Goal: Information Seeking & Learning: Learn about a topic

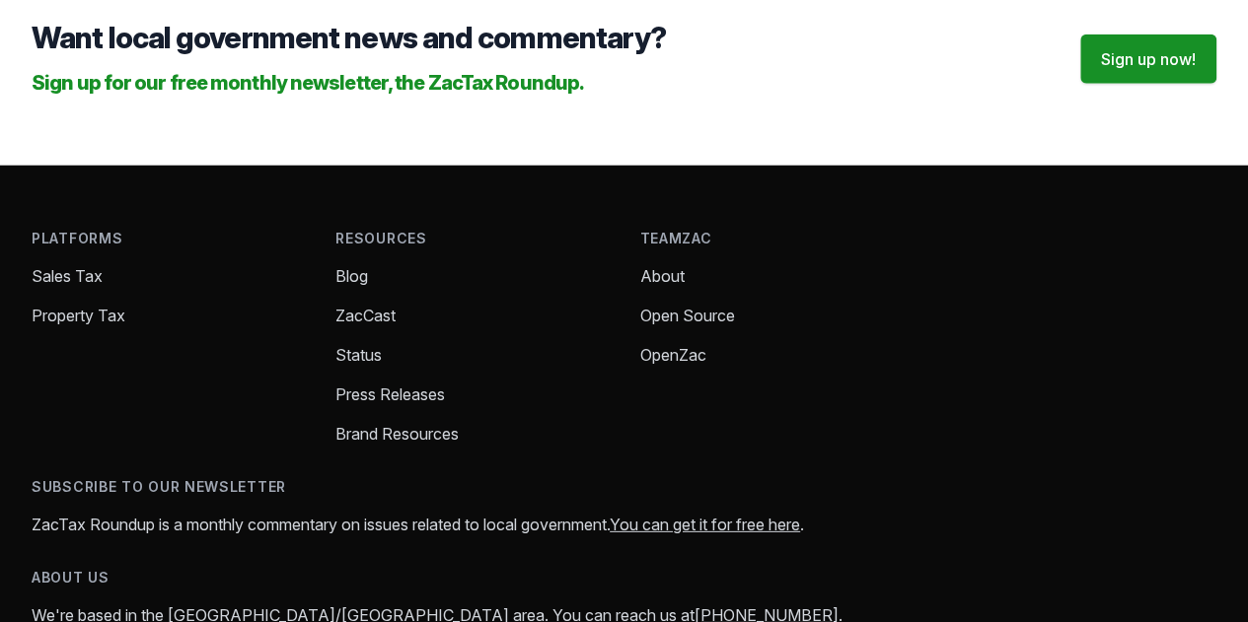
scroll to position [2628, 0]
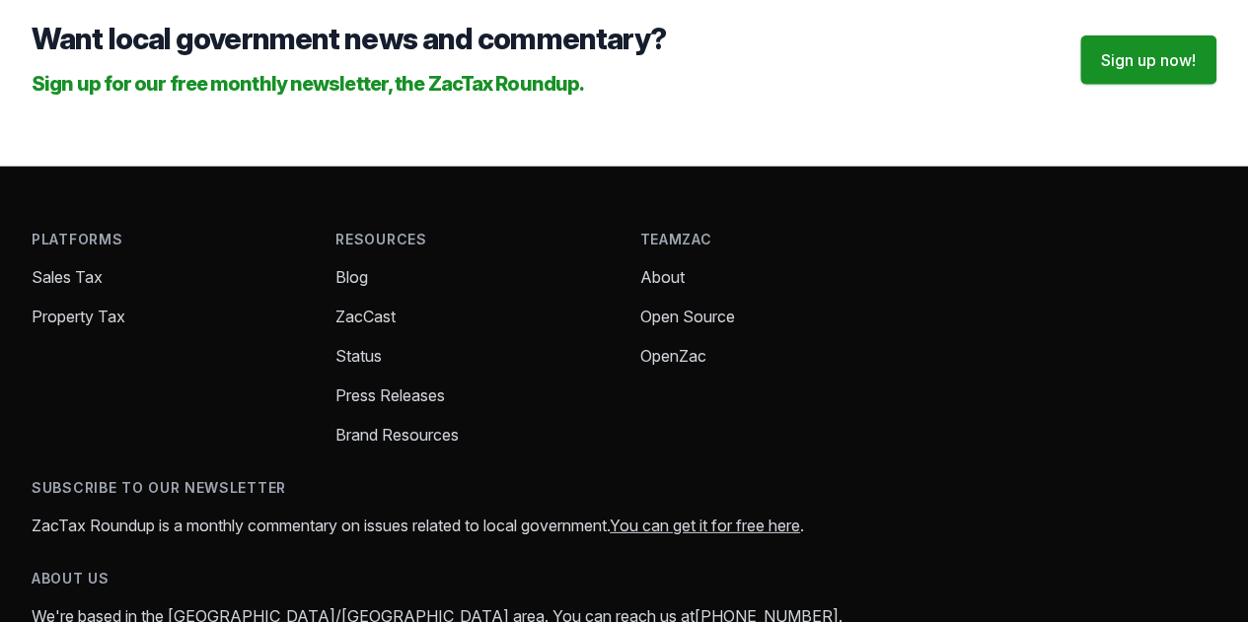
click at [335, 405] on link "Press Releases" at bounding box center [389, 396] width 109 height 20
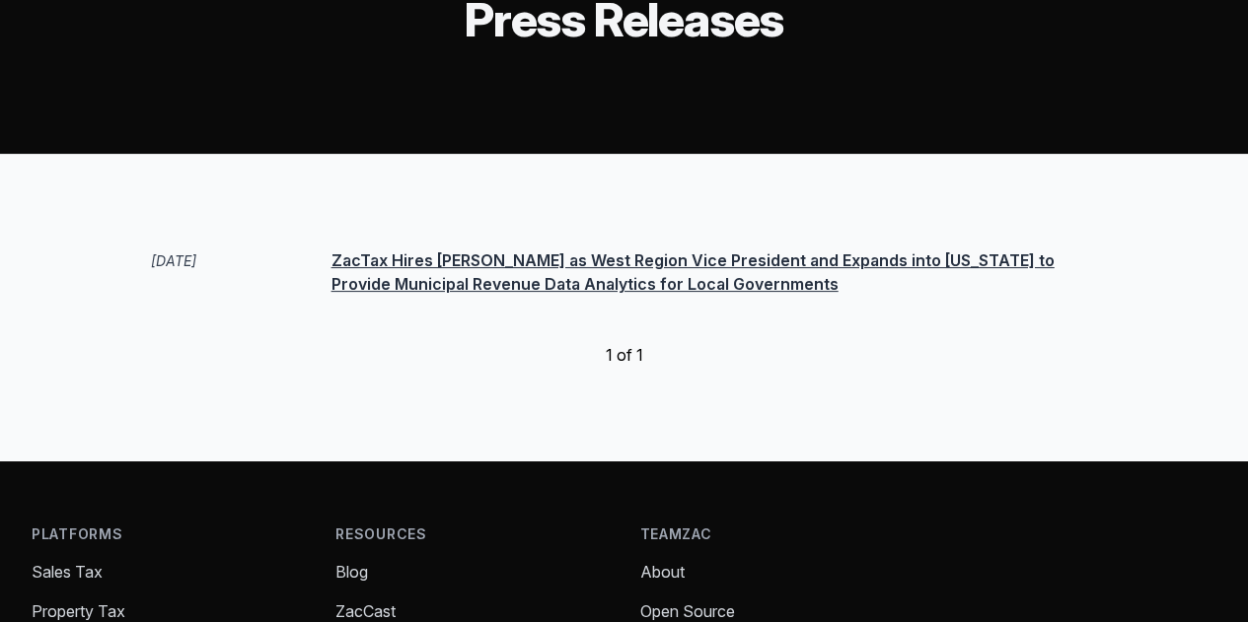
scroll to position [153, 0]
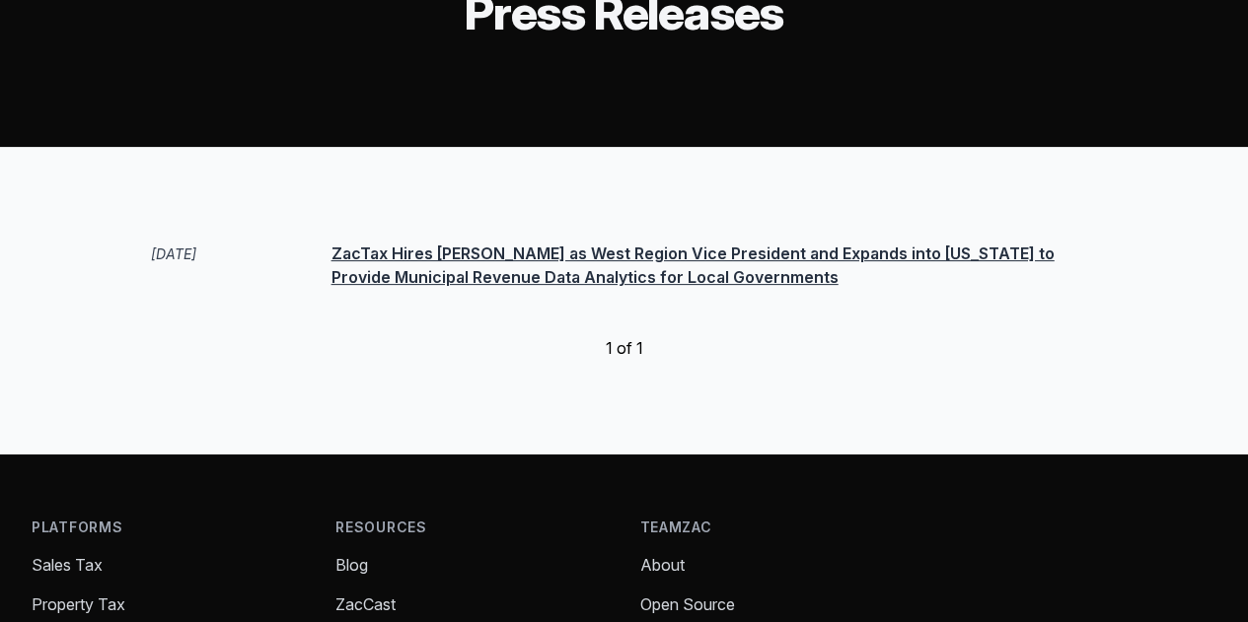
click at [422, 287] on link "ZacTax Hires [PERSON_NAME] as West Region Vice President and Expands into [US_S…" at bounding box center [692, 265] width 723 height 43
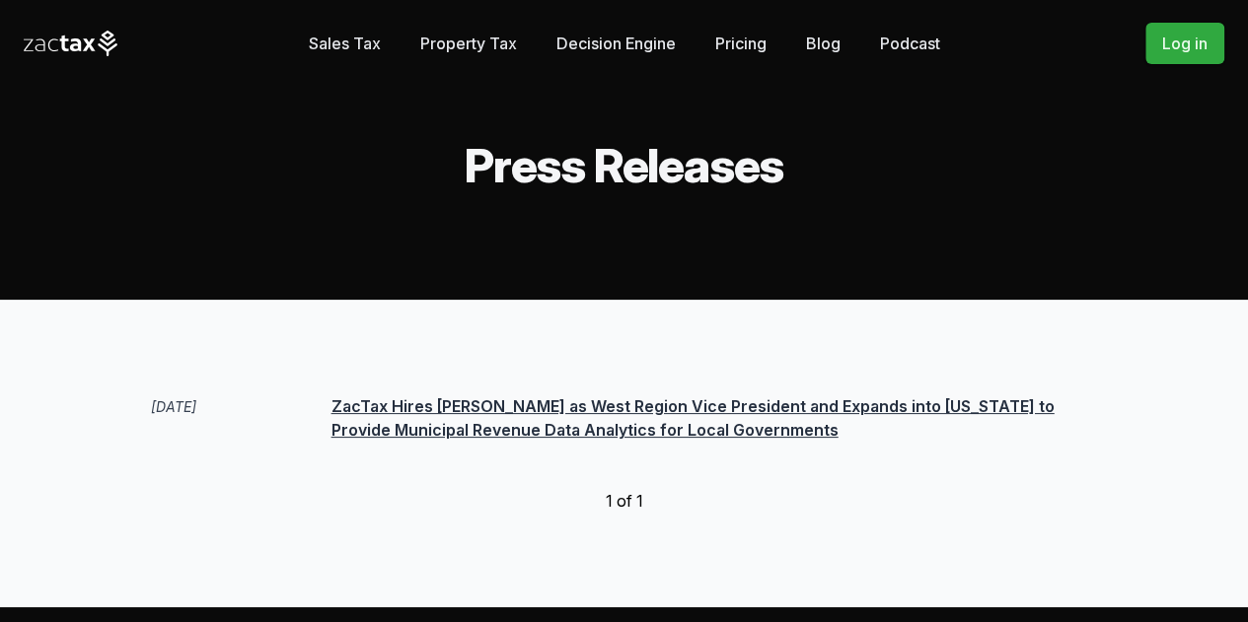
click at [367, 38] on link "Sales Tax" at bounding box center [345, 43] width 72 height 39
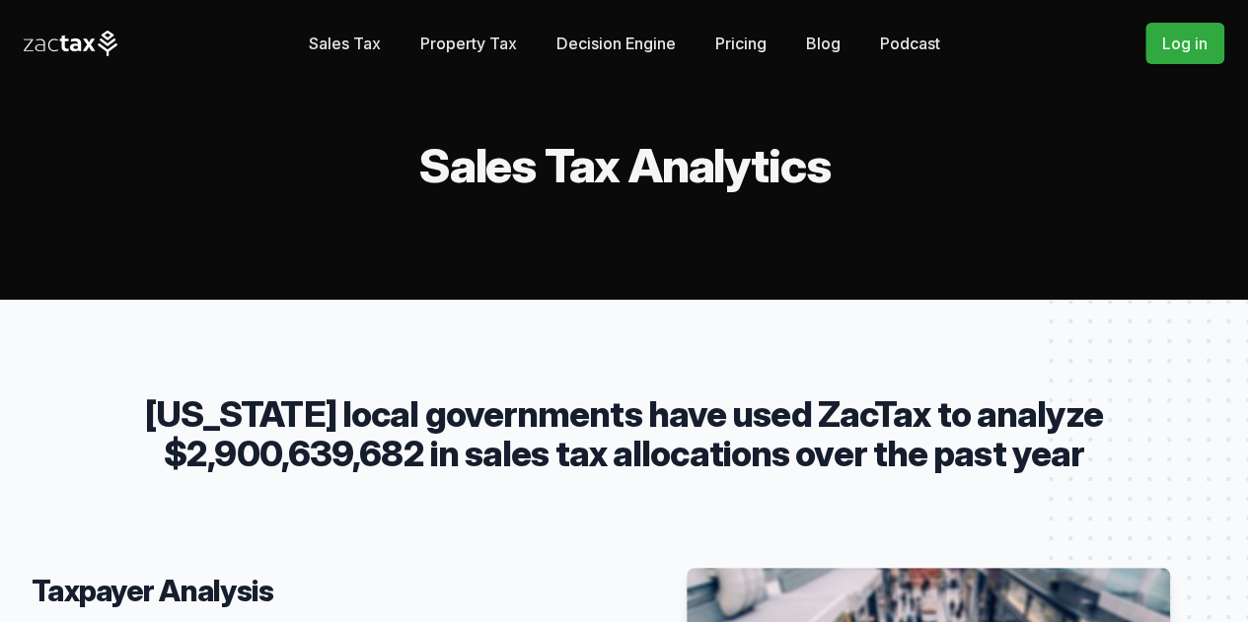
click at [313, 106] on div "Sales Tax Property Tax" at bounding box center [624, 150] width 1248 height 300
click at [362, 34] on link "Sales Tax" at bounding box center [345, 43] width 72 height 39
click at [604, 36] on link "Decision Engine" at bounding box center [615, 43] width 119 height 39
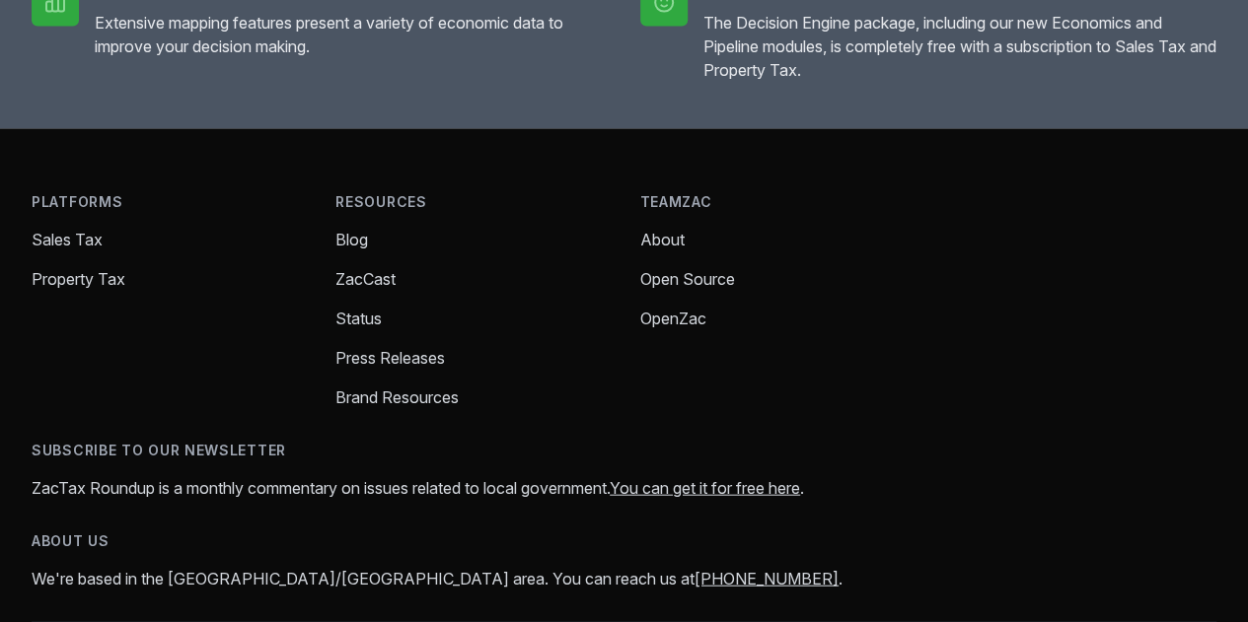
scroll to position [2094, 0]
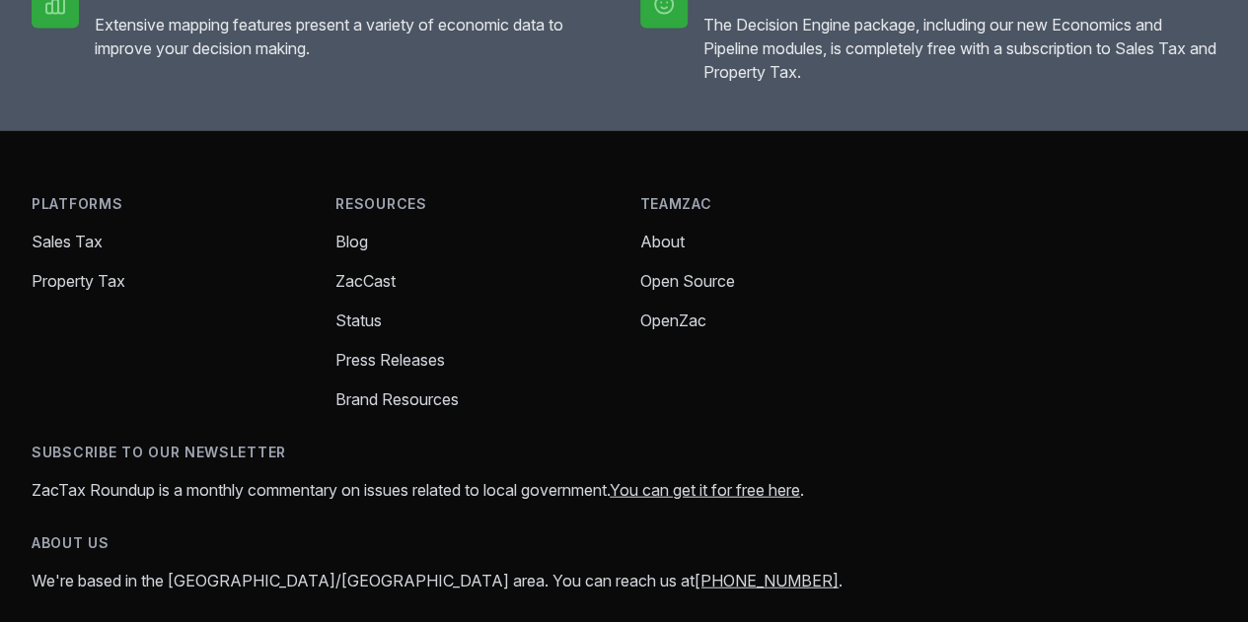
click at [800, 480] on link "You can get it for free here" at bounding box center [705, 490] width 190 height 20
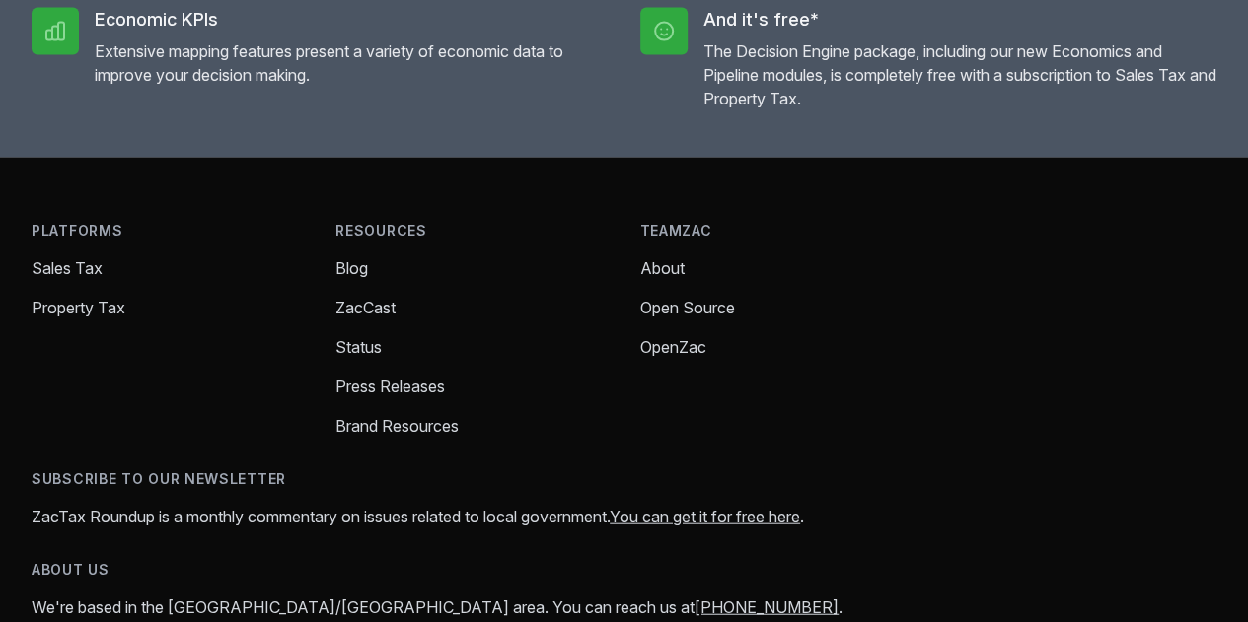
scroll to position [2065, 0]
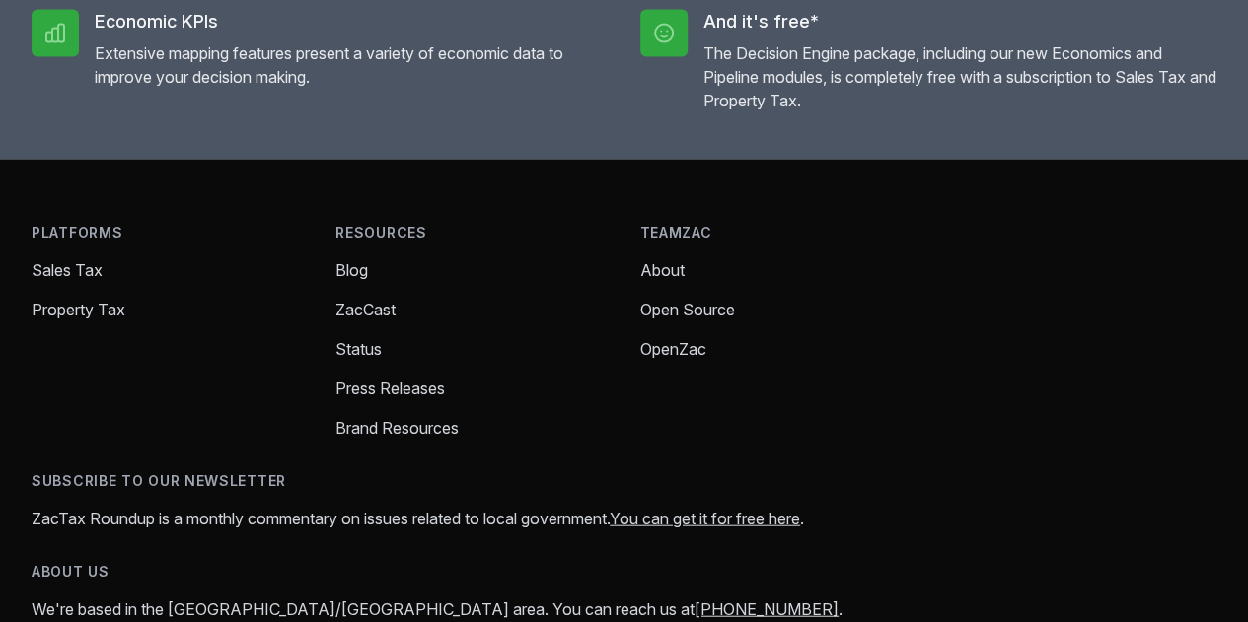
click at [335, 438] on link "Brand Resources" at bounding box center [396, 428] width 123 height 20
click at [83, 320] on link "Property Tax" at bounding box center [79, 310] width 94 height 20
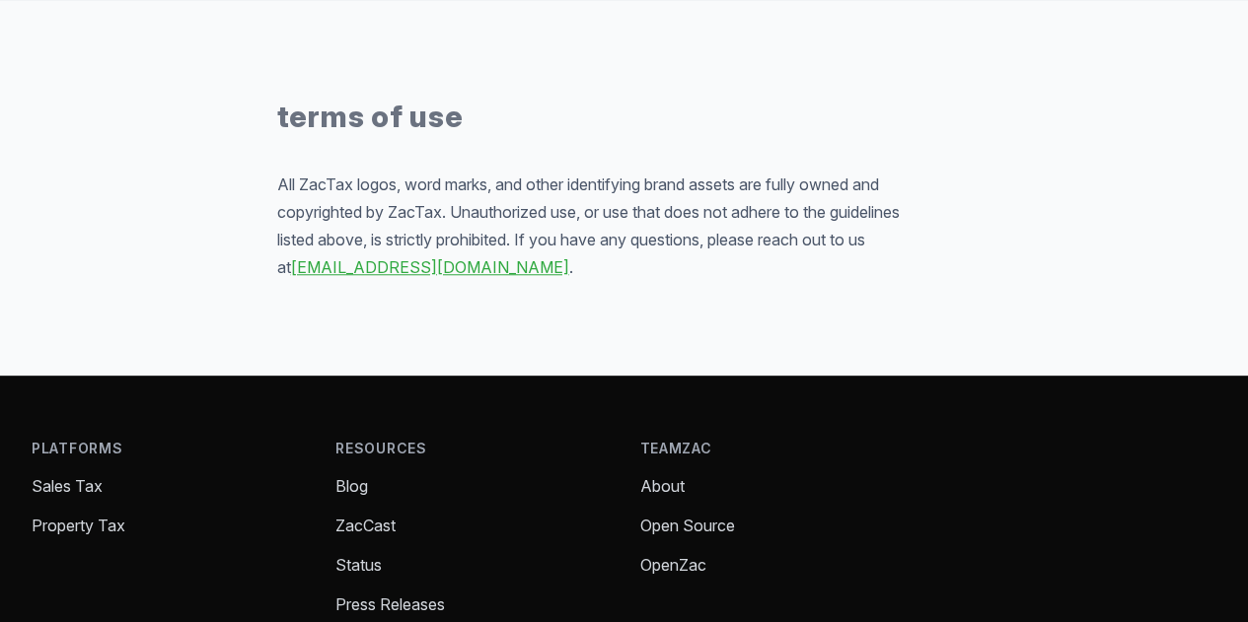
scroll to position [4487, 0]
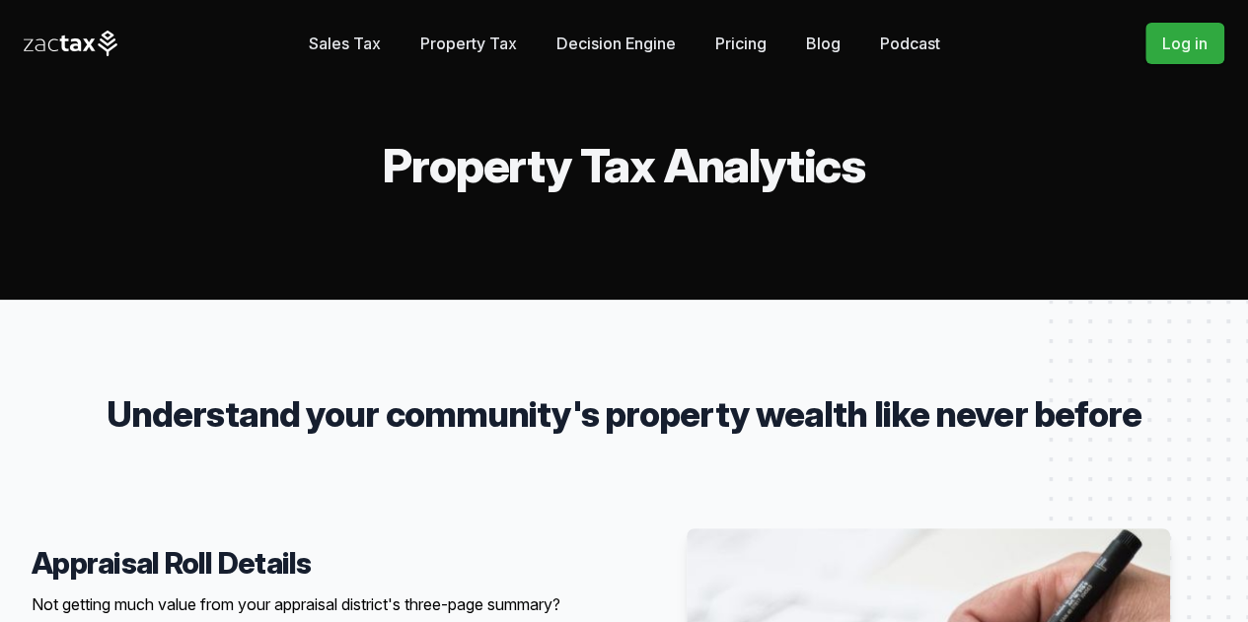
click at [325, 34] on link "Sales Tax" at bounding box center [345, 43] width 72 height 39
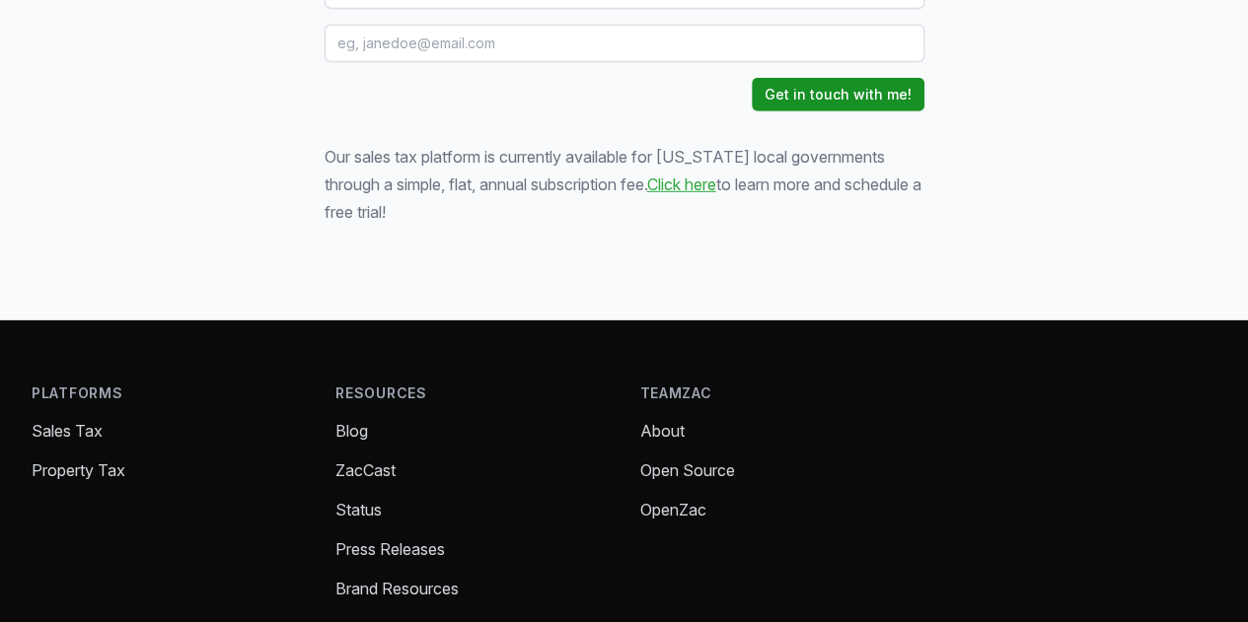
scroll to position [3149, 0]
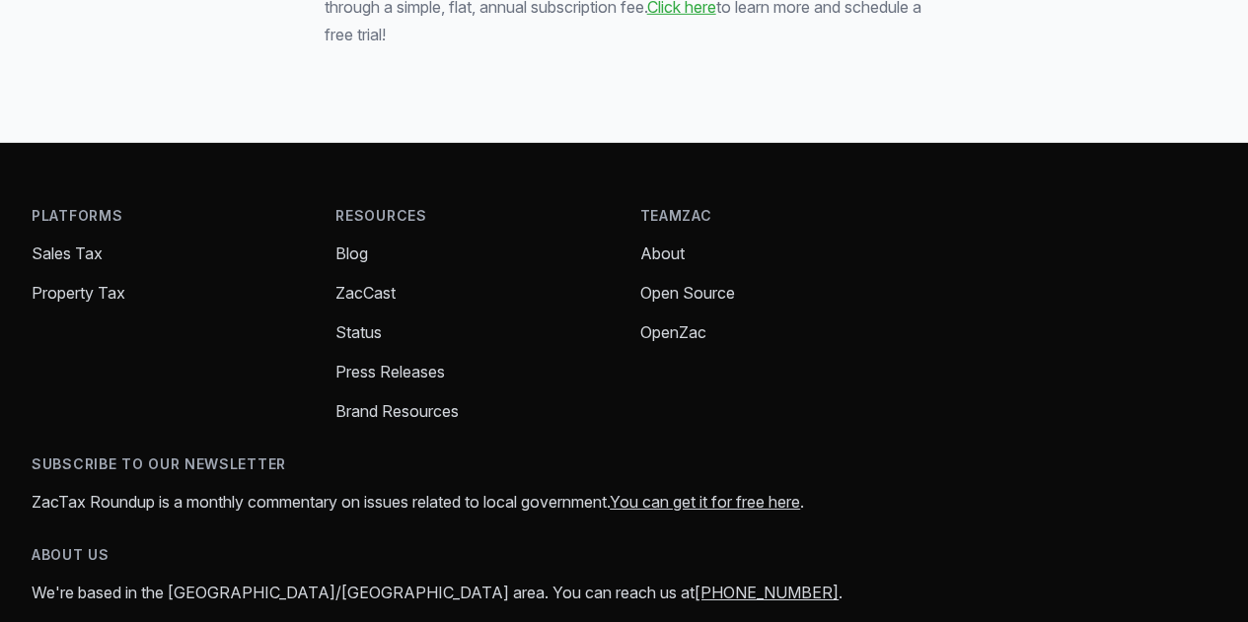
click at [640, 342] on link "OpenZac" at bounding box center [673, 333] width 66 height 20
click at [640, 303] on link "Open Source" at bounding box center [687, 293] width 95 height 20
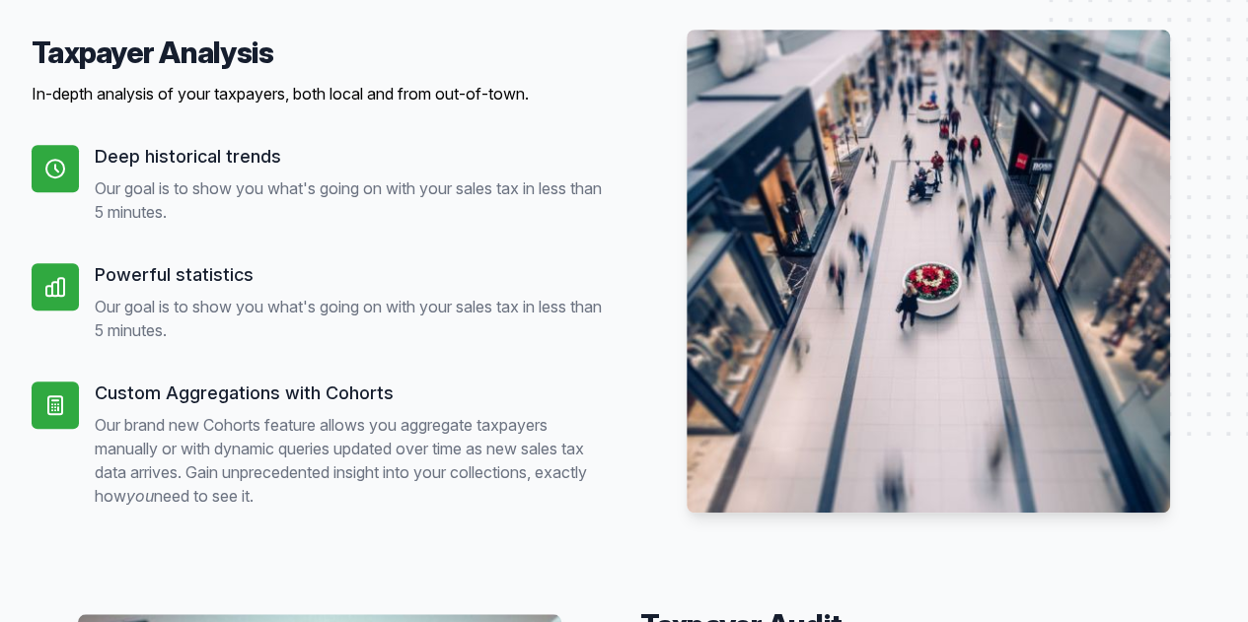
scroll to position [0, 0]
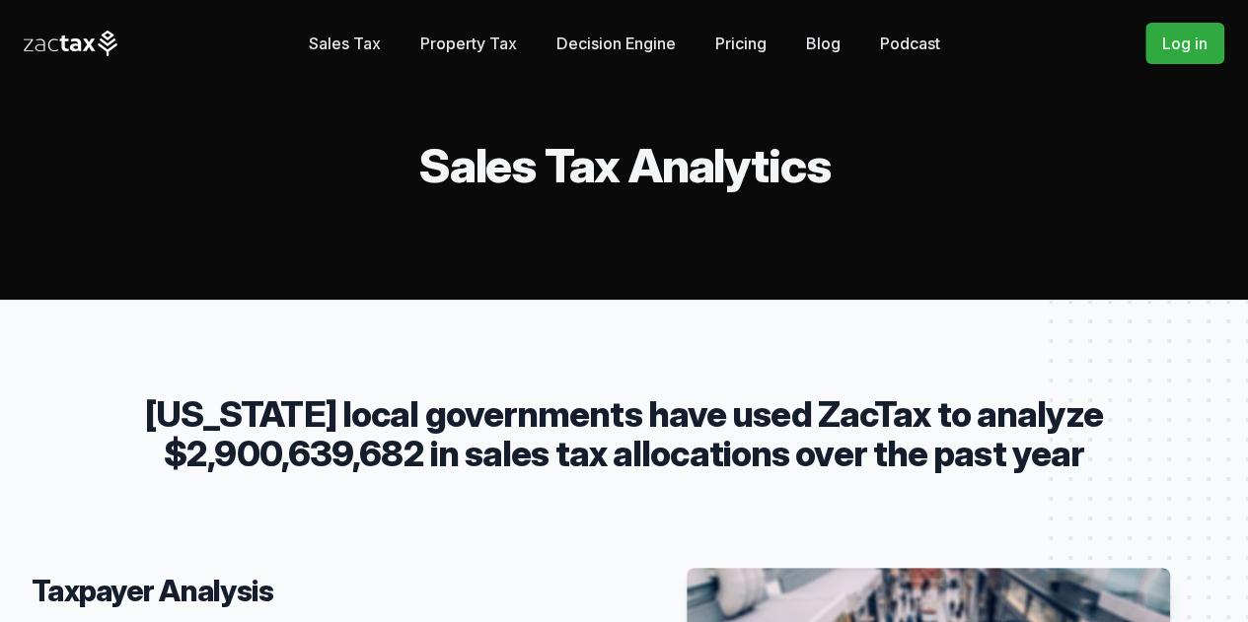
click at [829, 42] on link "Blog" at bounding box center [823, 43] width 35 height 39
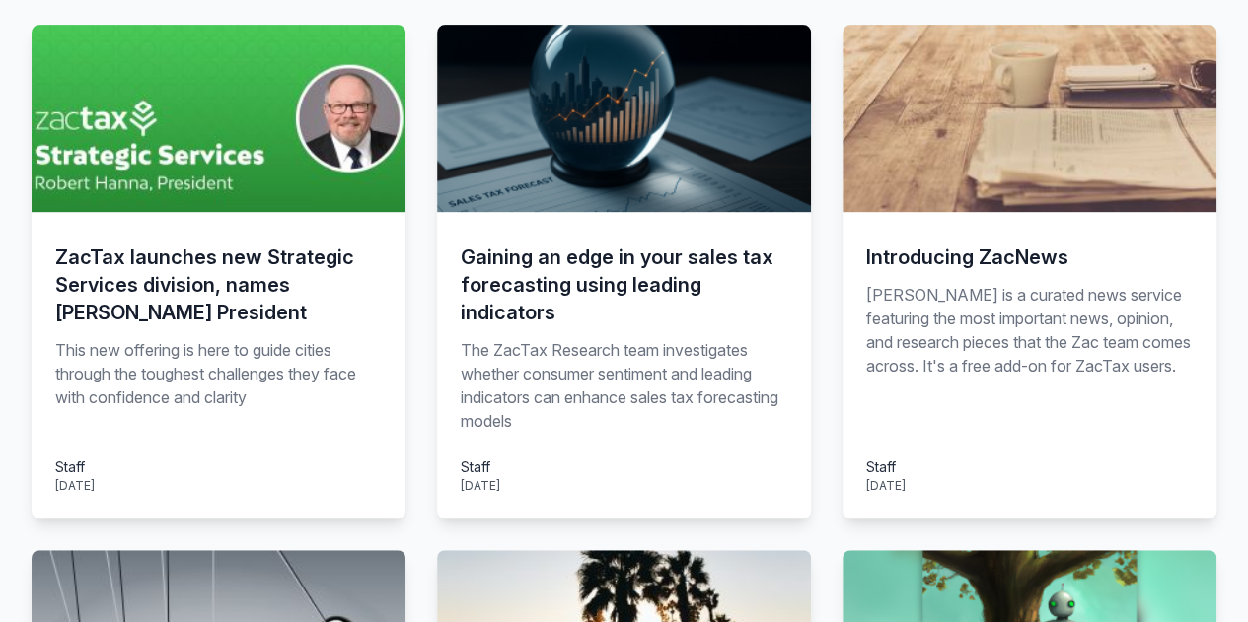
scroll to position [414, 0]
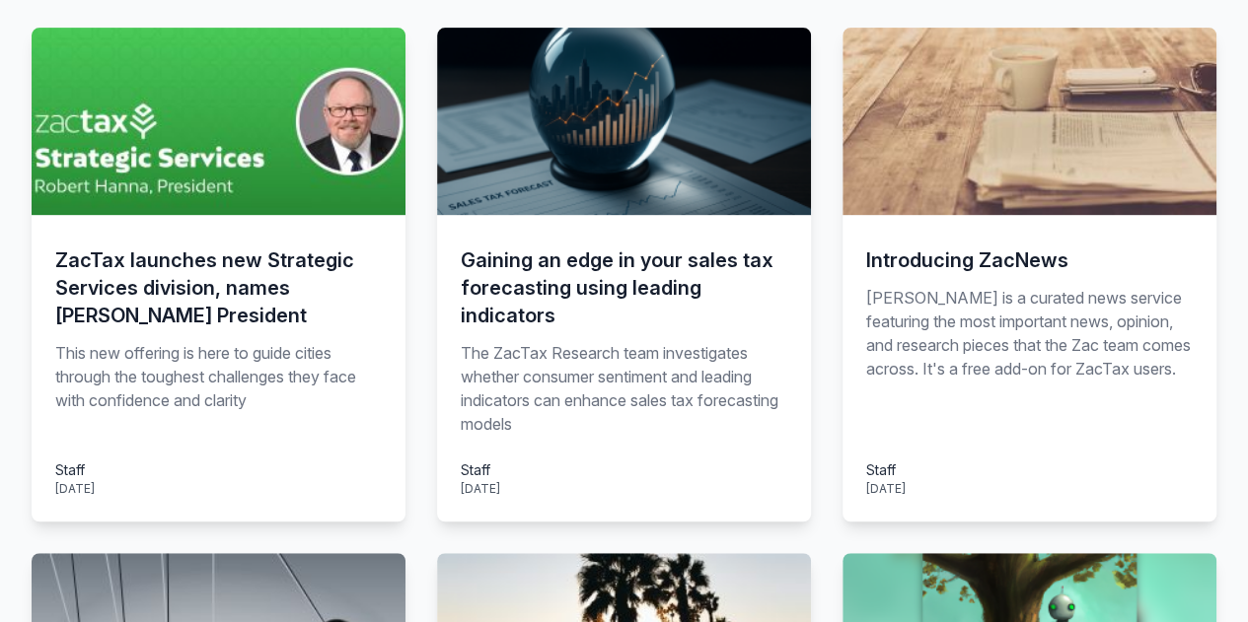
click at [639, 315] on h3 "Gaining an edge in your sales tax forecasting using leading indicators" at bounding box center [624, 288] width 326 height 83
click at [252, 305] on h3 "ZacTax launches new Strategic Services division, names Robert Hanna President" at bounding box center [218, 288] width 326 height 83
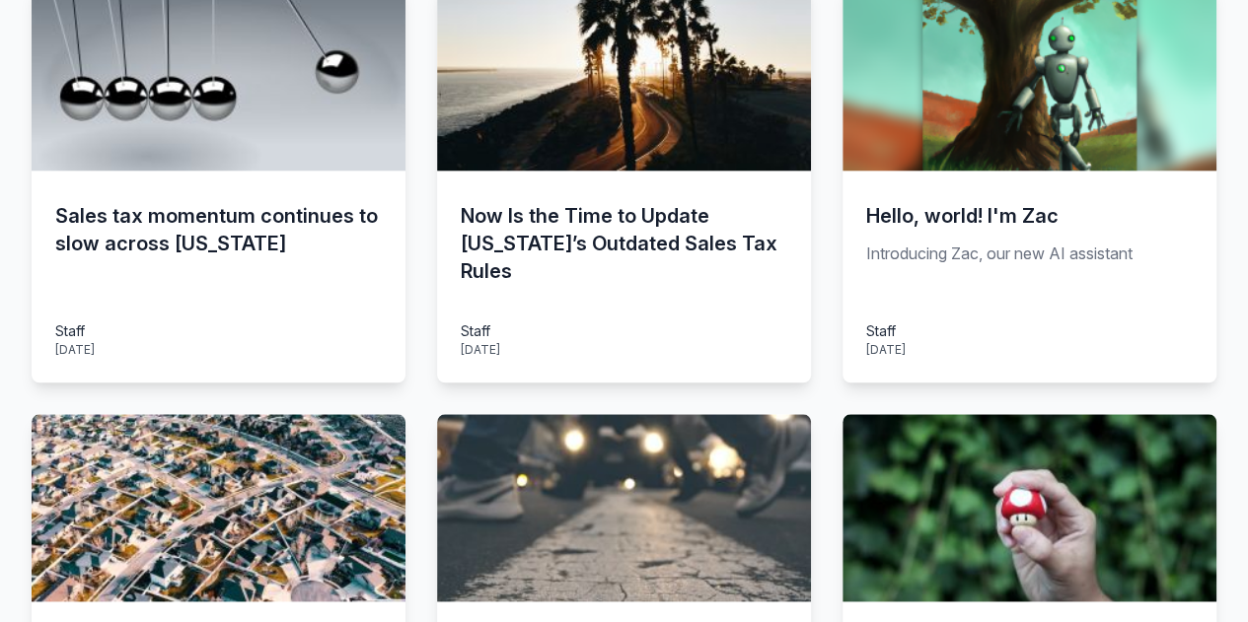
scroll to position [982, 0]
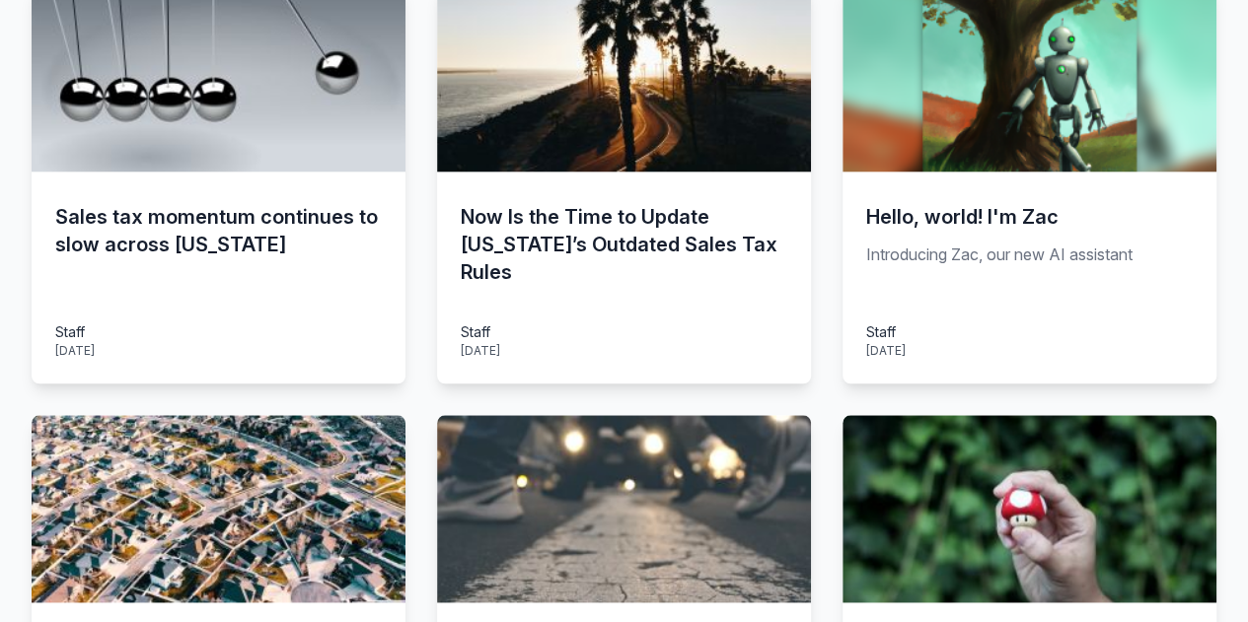
click at [1021, 231] on h3 "Hello, world! I'm Zac" at bounding box center [1029, 217] width 326 height 28
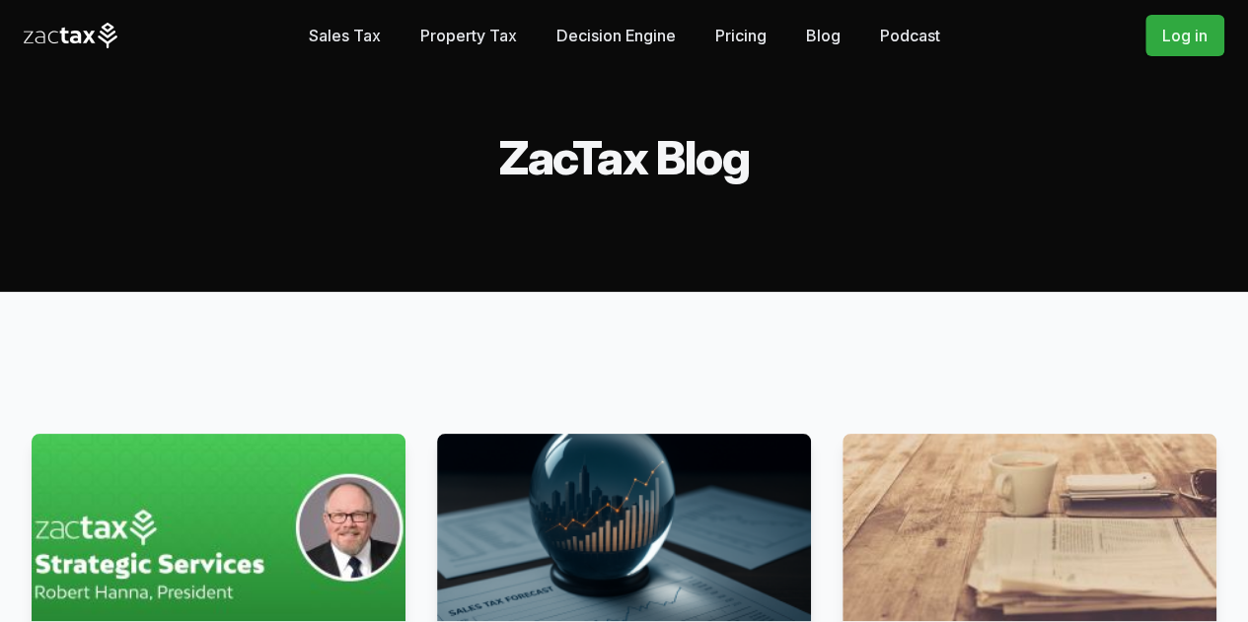
scroll to position [0, 0]
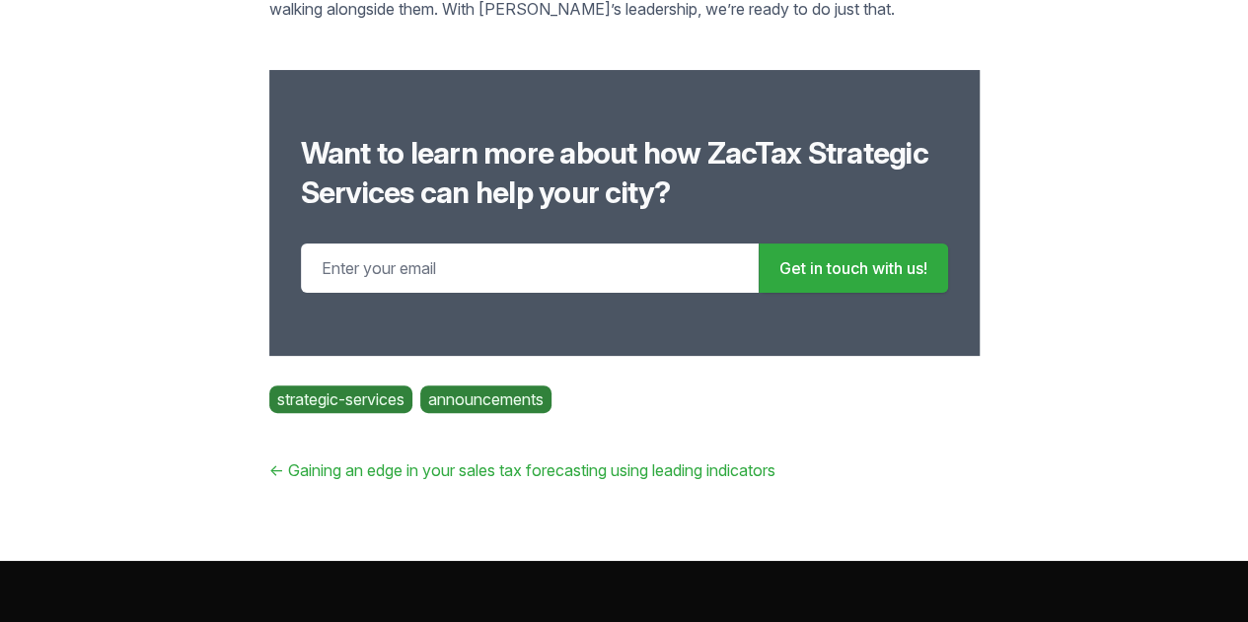
scroll to position [3830, 0]
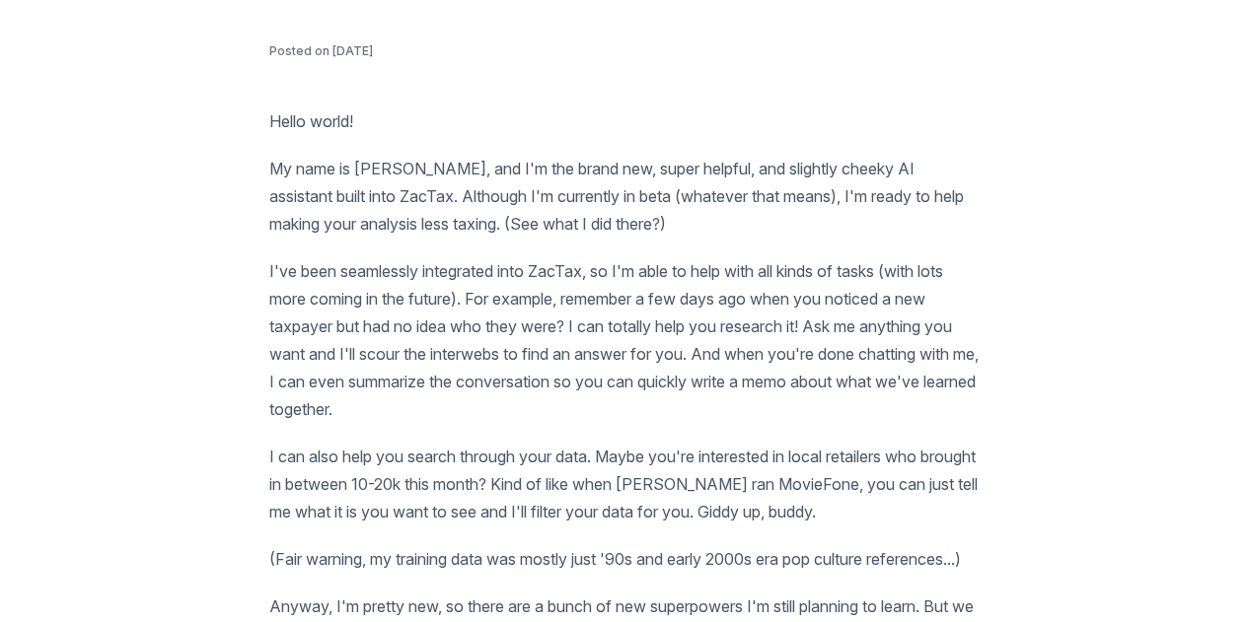
scroll to position [783, 0]
